Goal: Information Seeking & Learning: Understand process/instructions

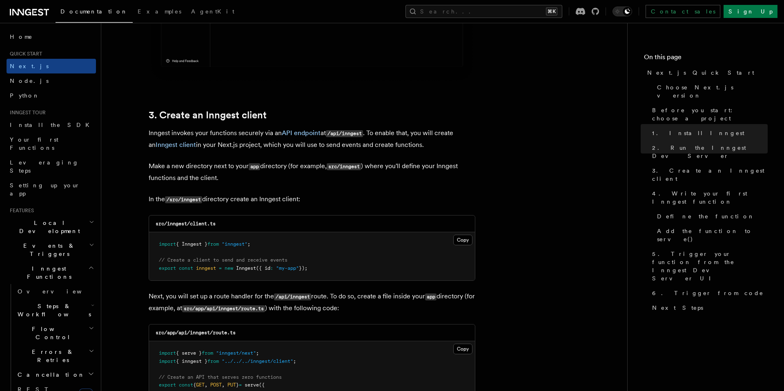
scroll to position [888, 0]
drag, startPoint x: 242, startPoint y: 222, endPoint x: 197, endPoint y: 229, distance: 45.5
click at [197, 229] on div "src/inngest/client.ts" at bounding box center [312, 222] width 326 height 17
click at [177, 224] on code "src/inngest/client.ts" at bounding box center [185, 223] width 60 height 6
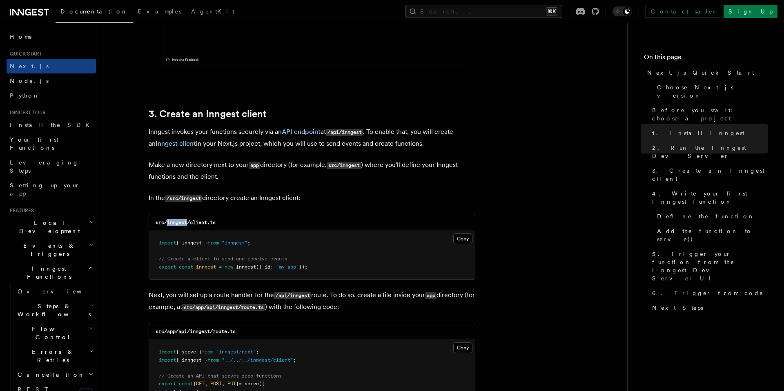
copy code "inngest"
click at [466, 238] on button "Copy Copied" at bounding box center [462, 238] width 19 height 11
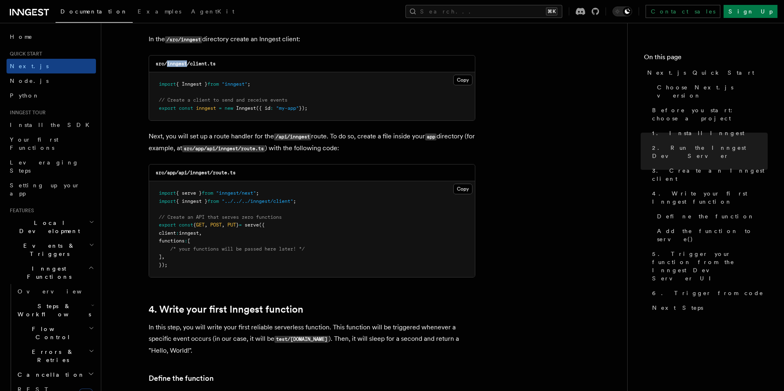
scroll to position [1057, 0]
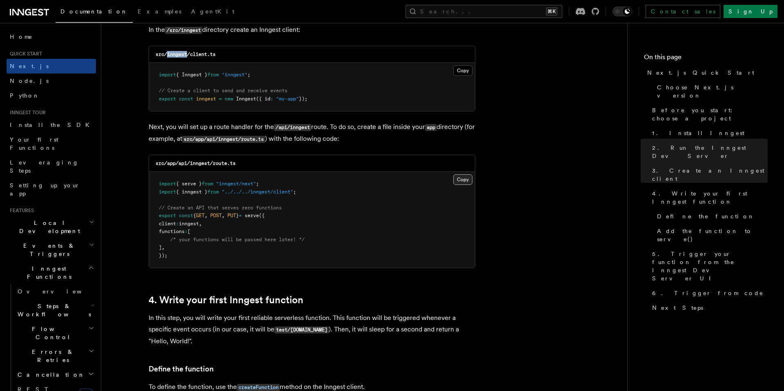
click at [459, 181] on button "Copy Copied" at bounding box center [462, 179] width 19 height 11
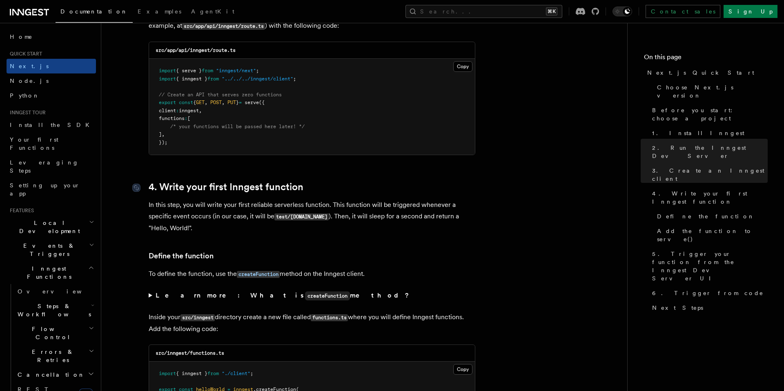
scroll to position [1168, 0]
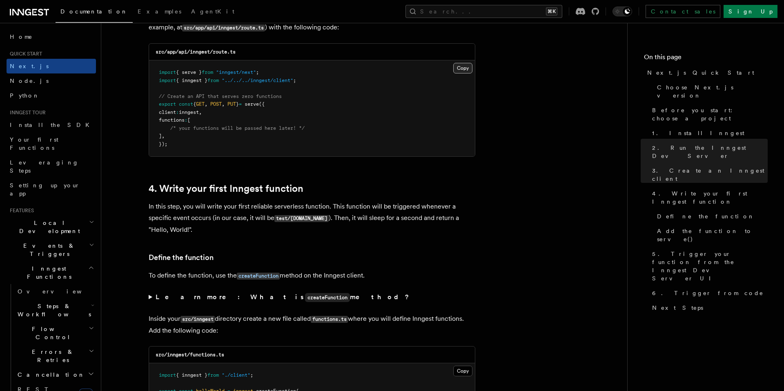
click at [462, 67] on button "Copy Copied" at bounding box center [462, 68] width 19 height 11
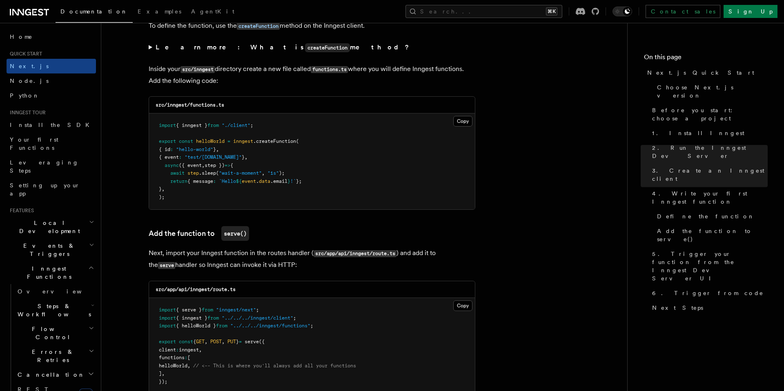
scroll to position [1424, 0]
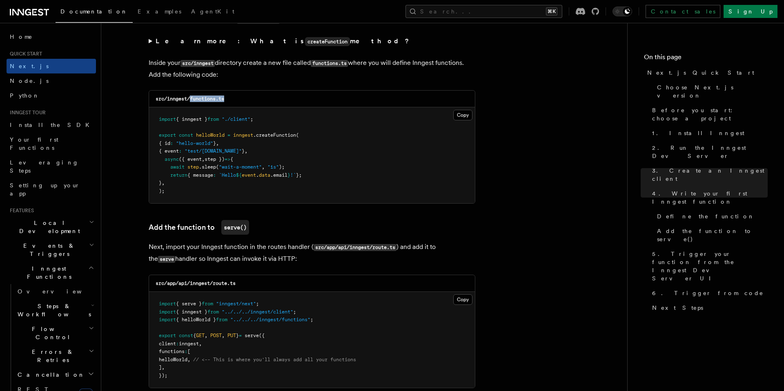
drag, startPoint x: 191, startPoint y: 99, endPoint x: 251, endPoint y: 99, distance: 60.4
click at [251, 99] on div "src/inngest/functions.ts" at bounding box center [312, 99] width 326 height 17
copy code "functions.ts"
click at [458, 114] on button "Copy Copied" at bounding box center [462, 115] width 19 height 11
